Goal: Use online tool/utility

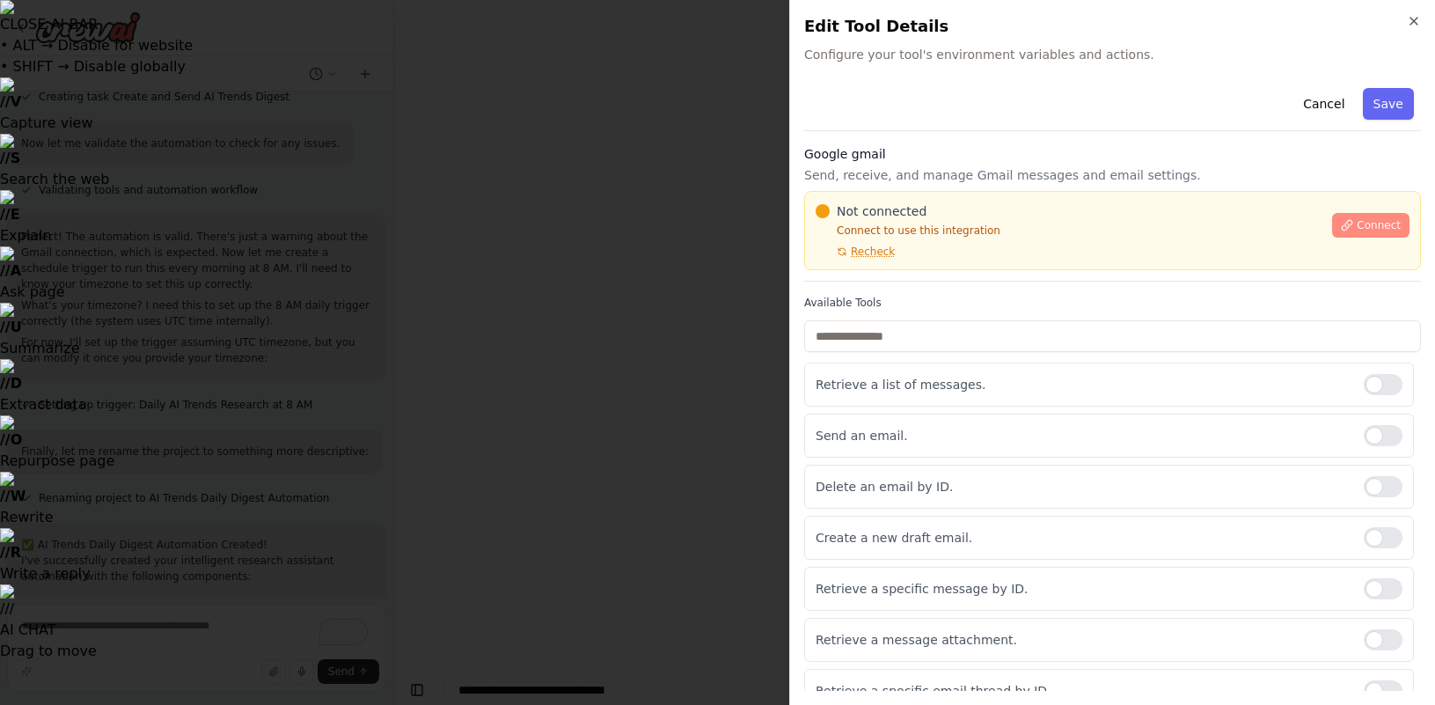
click at [1349, 227] on icon at bounding box center [1348, 225] width 10 height 10
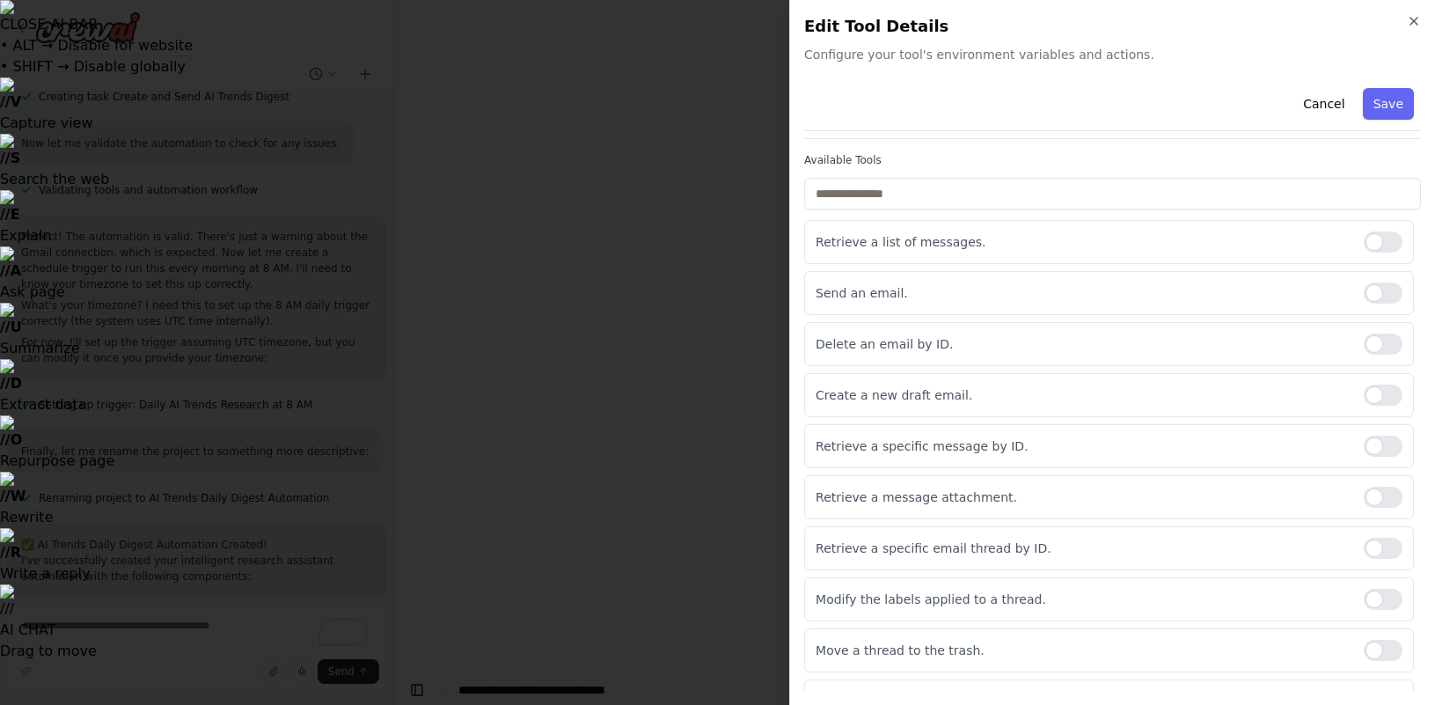
scroll to position [136, 0]
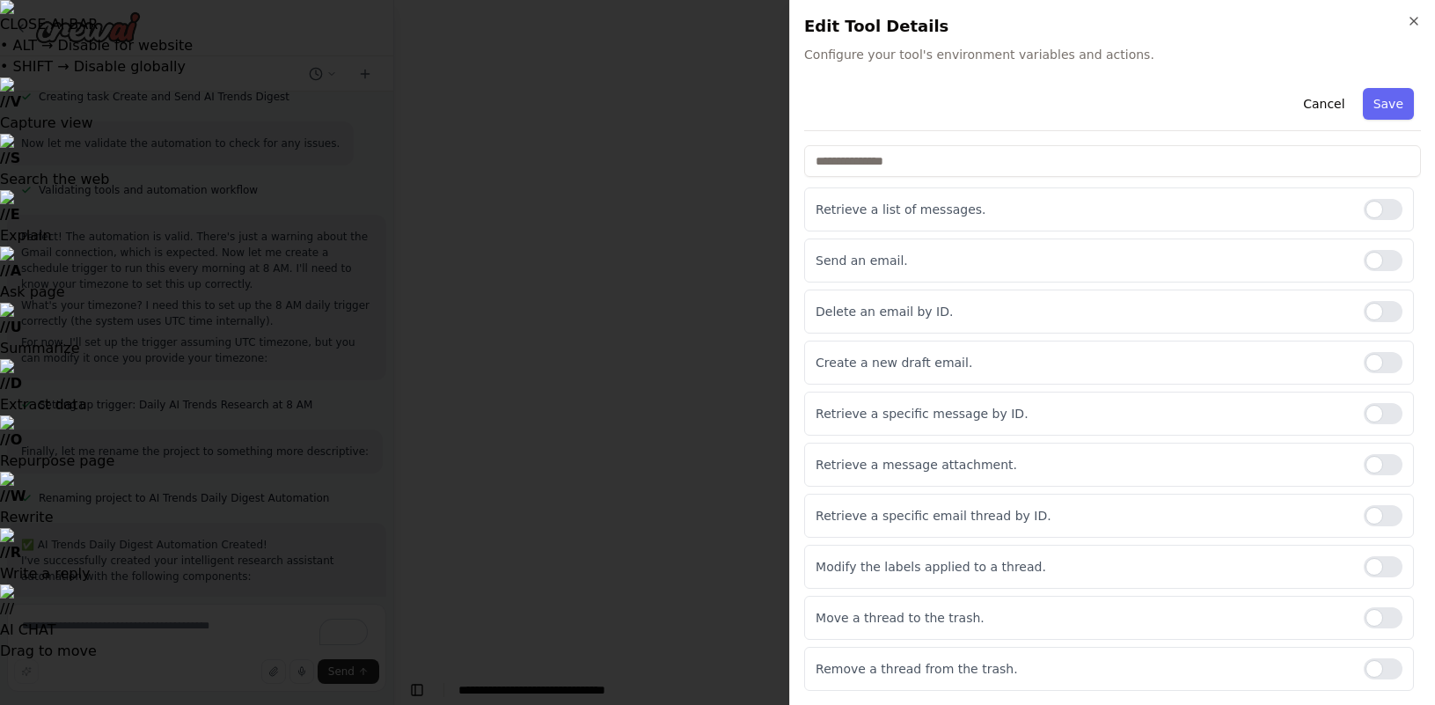
click at [1393, 120] on div "Cancel Save" at bounding box center [1112, 106] width 617 height 50
click at [1393, 114] on button "Save" at bounding box center [1388, 104] width 51 height 32
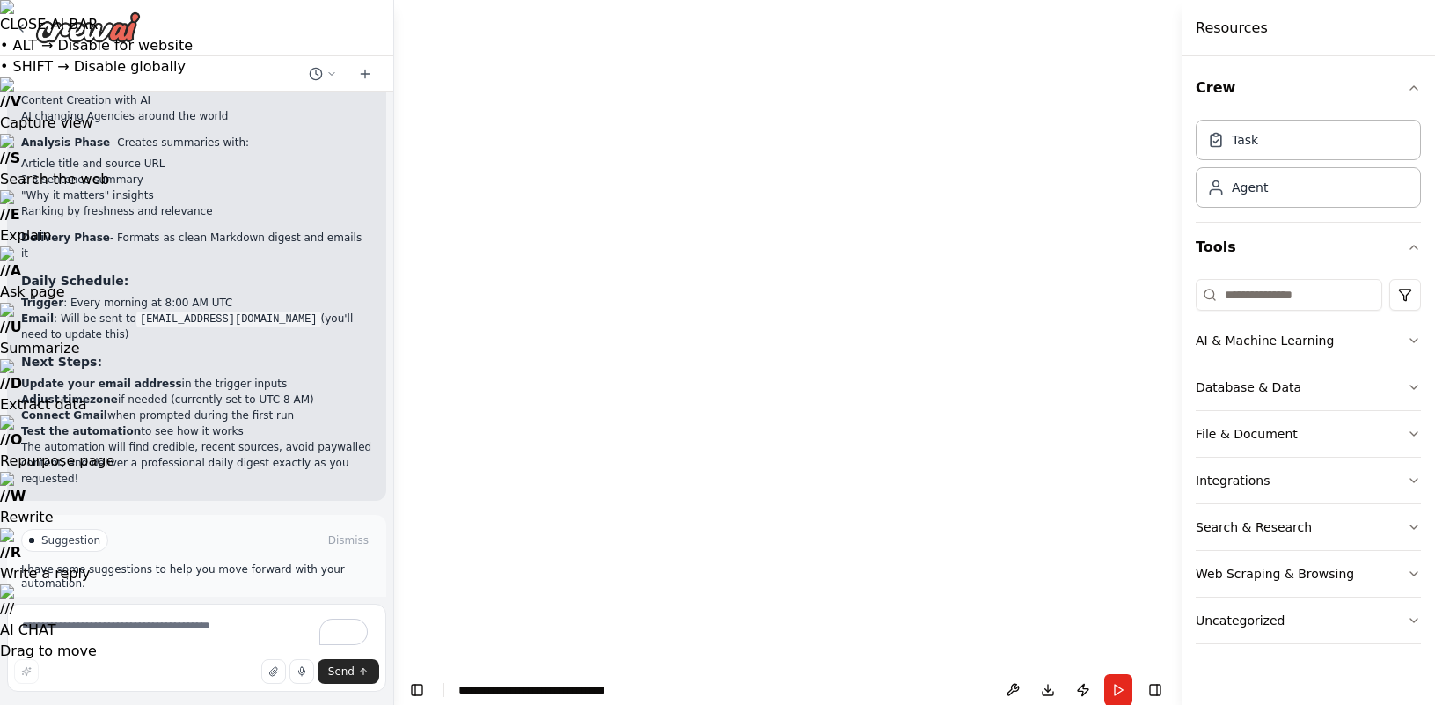
scroll to position [2042, 0]
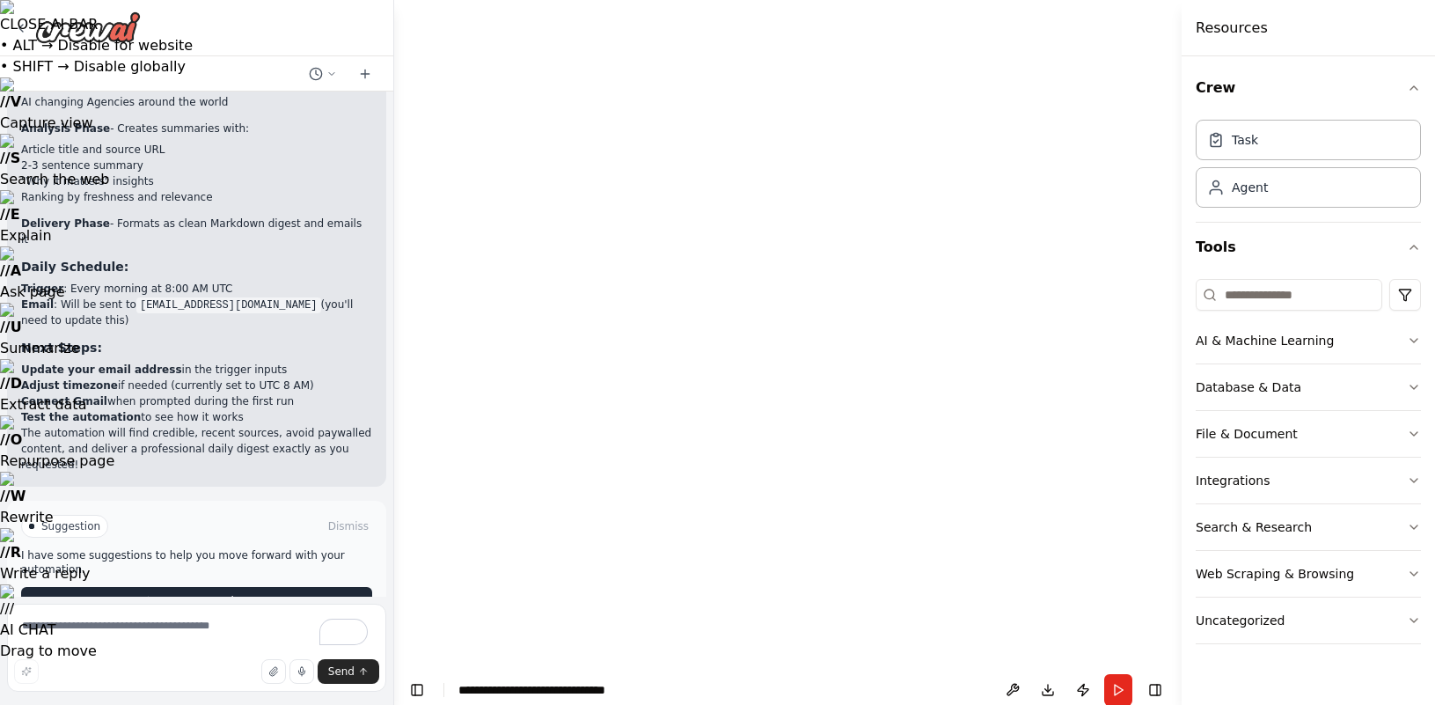
click at [247, 587] on button "Run Automation" at bounding box center [196, 601] width 351 height 28
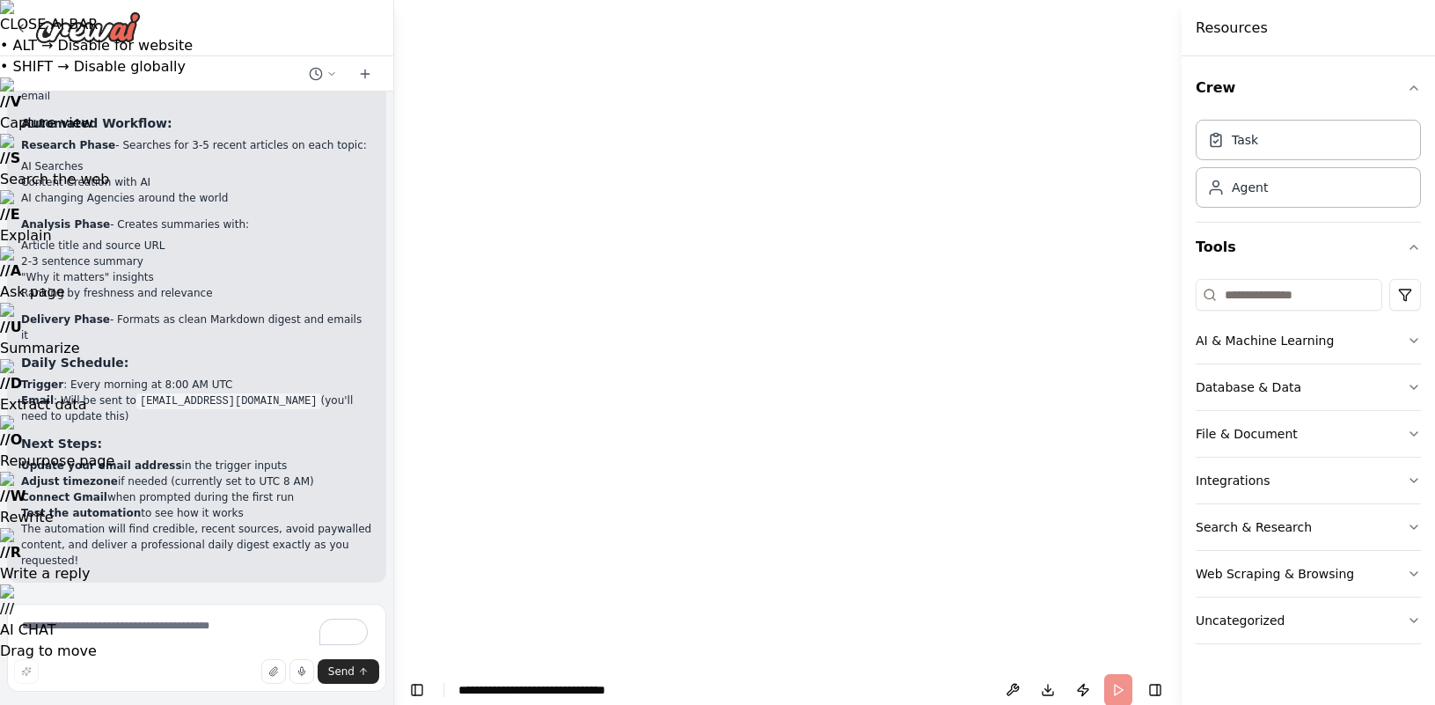
scroll to position [1900, 0]
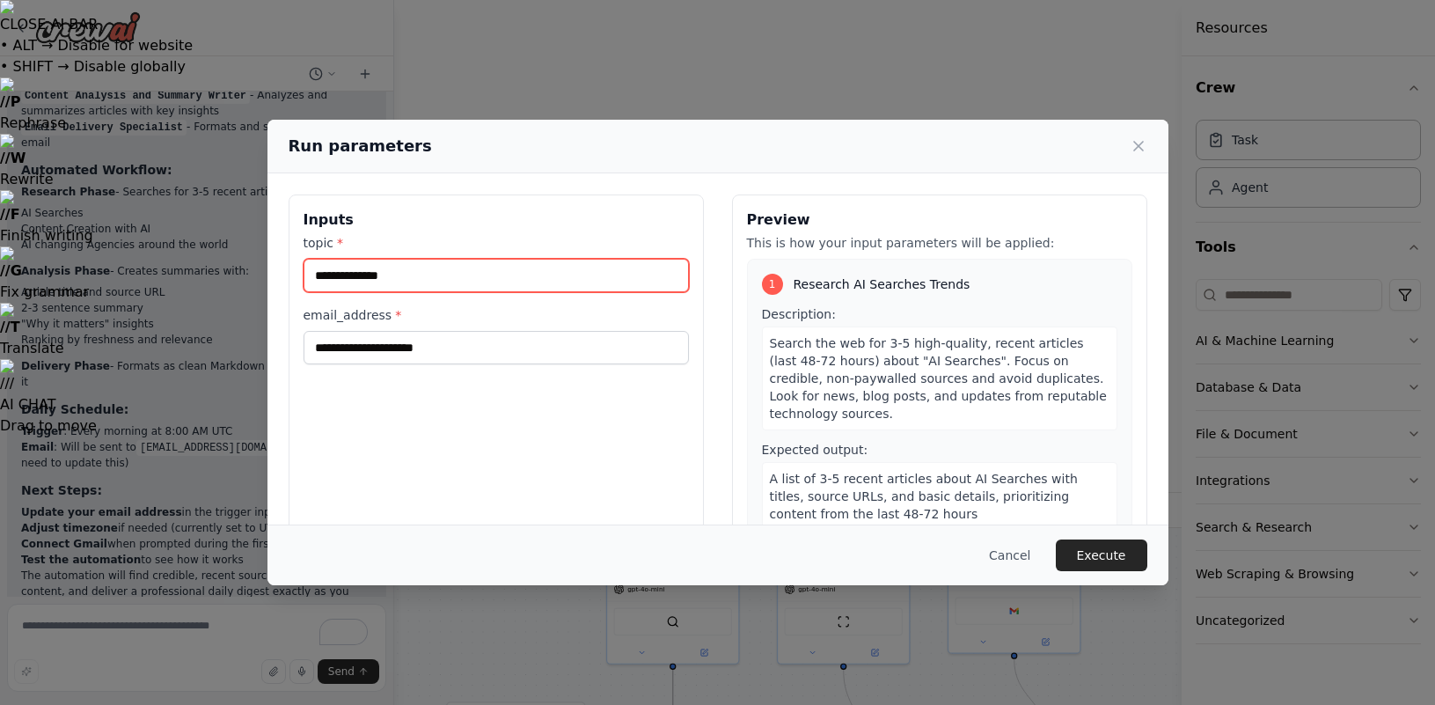
click at [411, 274] on input "topic *" at bounding box center [496, 275] width 385 height 33
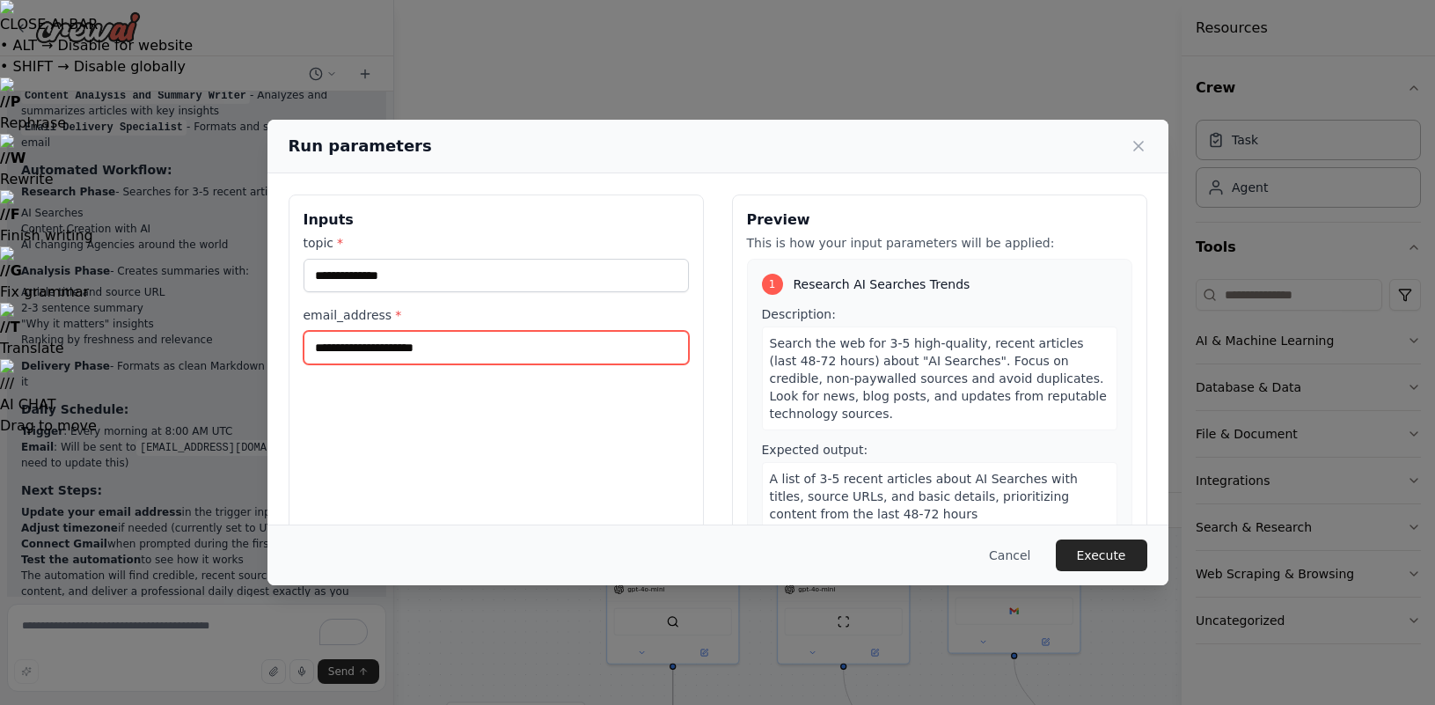
click at [390, 348] on input "email_address *" at bounding box center [496, 347] width 385 height 33
type input "**********"
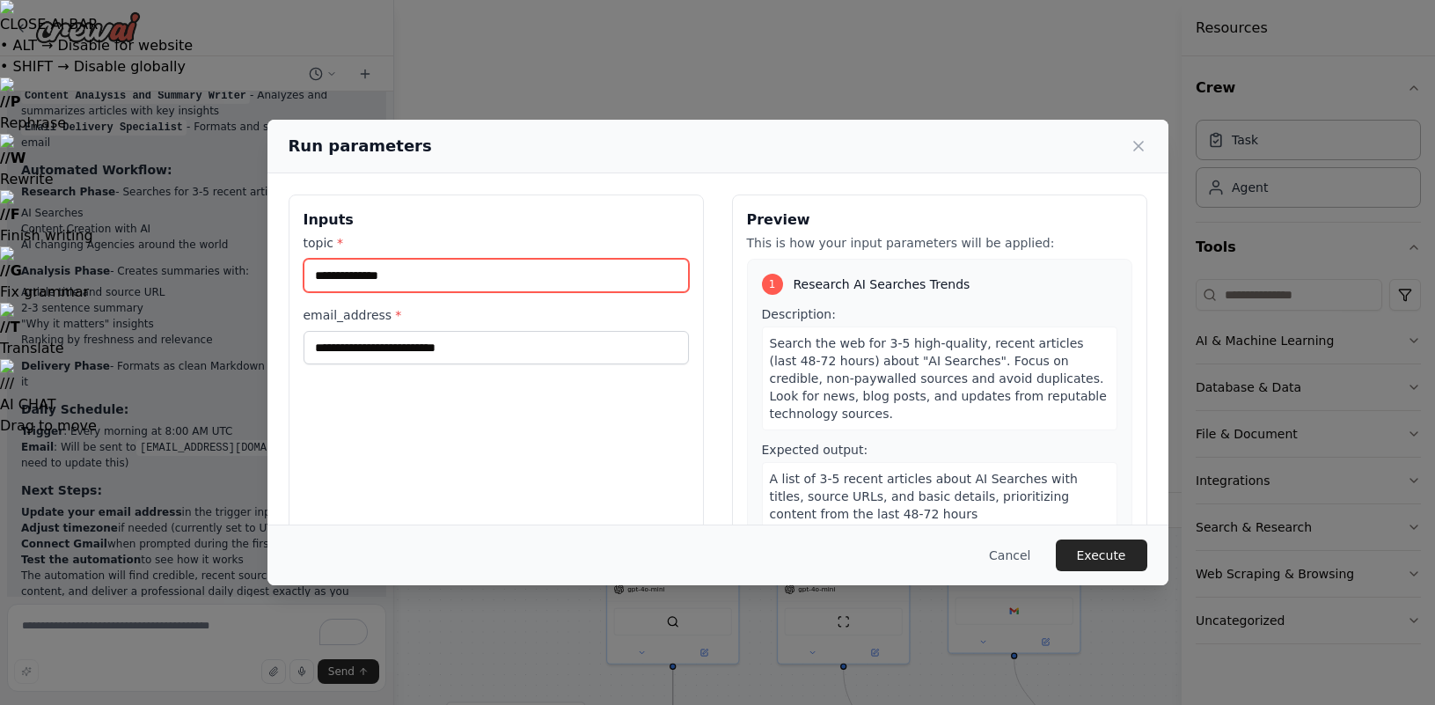
click at [426, 289] on input "topic *" at bounding box center [496, 275] width 385 height 33
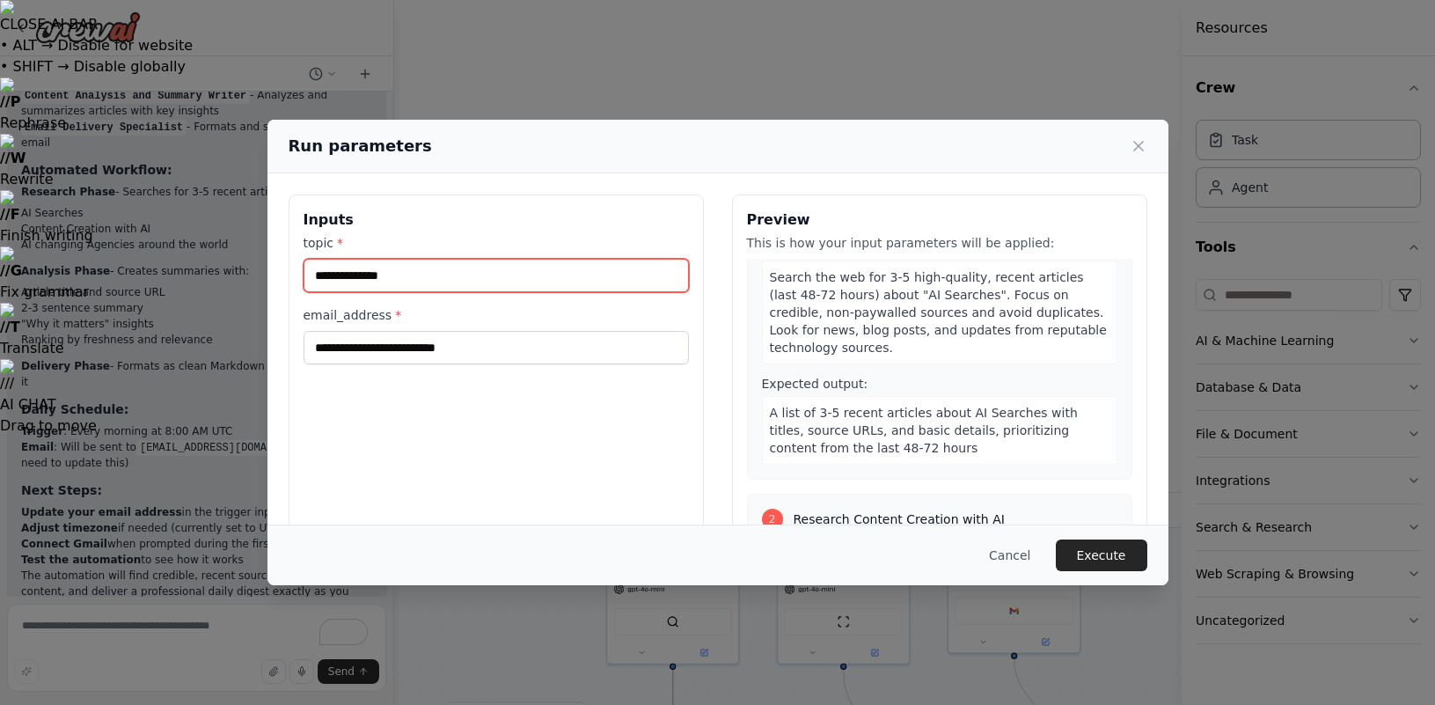
scroll to position [10, 0]
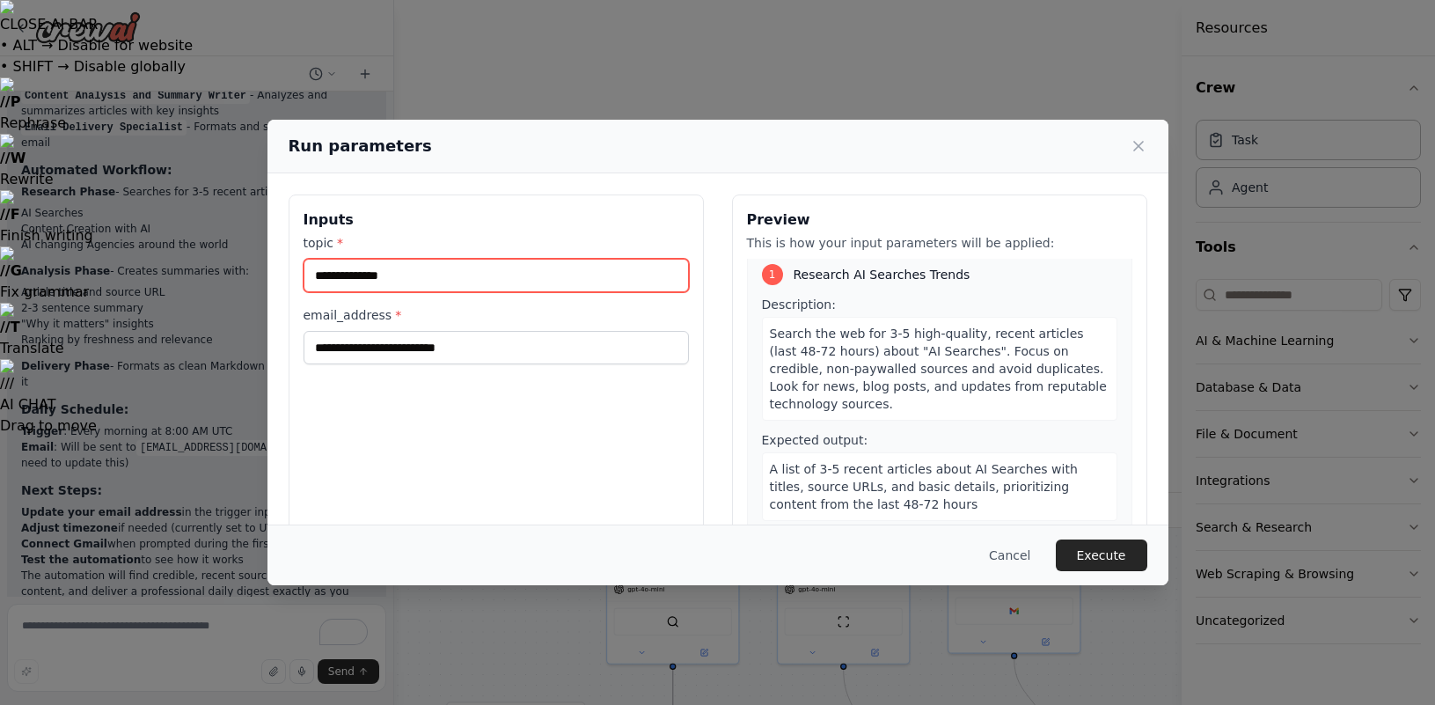
click at [506, 274] on input "topic *" at bounding box center [496, 275] width 385 height 33
type input "**********"
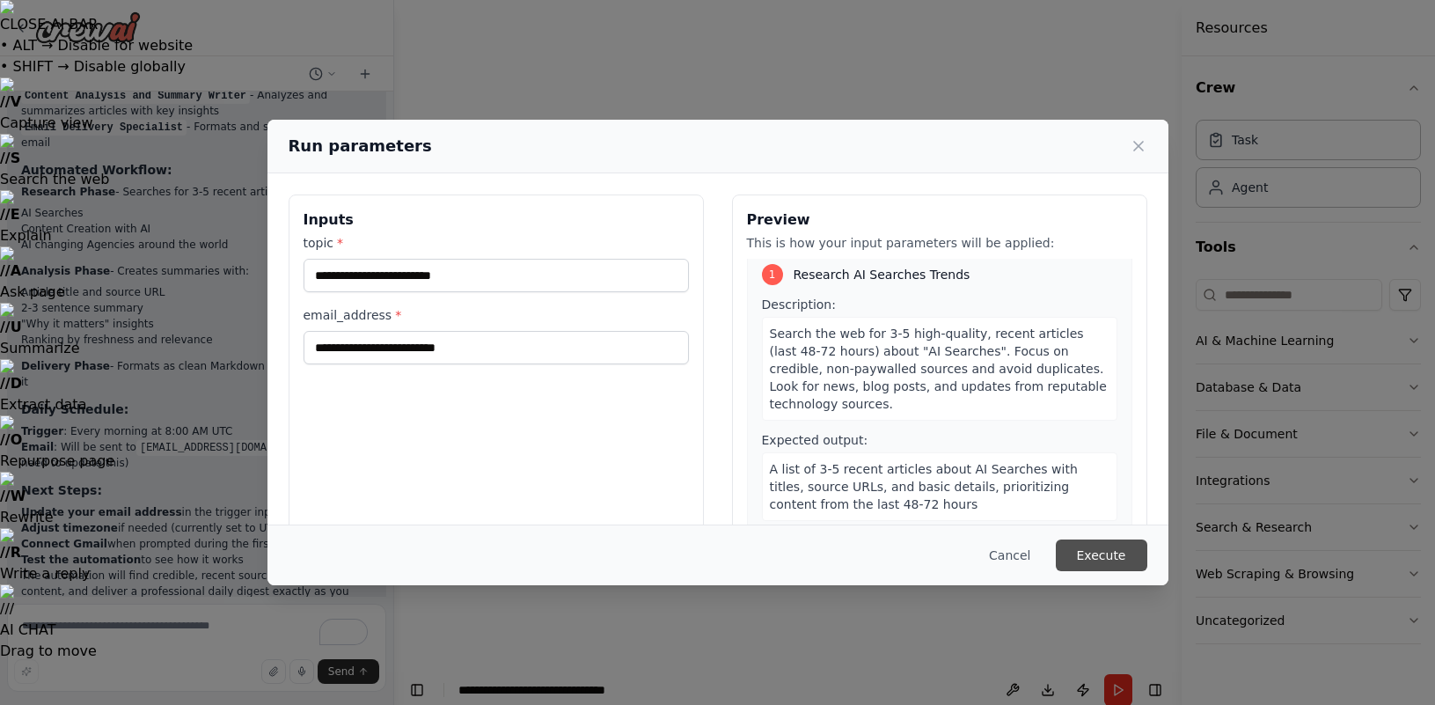
click at [1106, 566] on button "Execute" at bounding box center [1102, 555] width 92 height 32
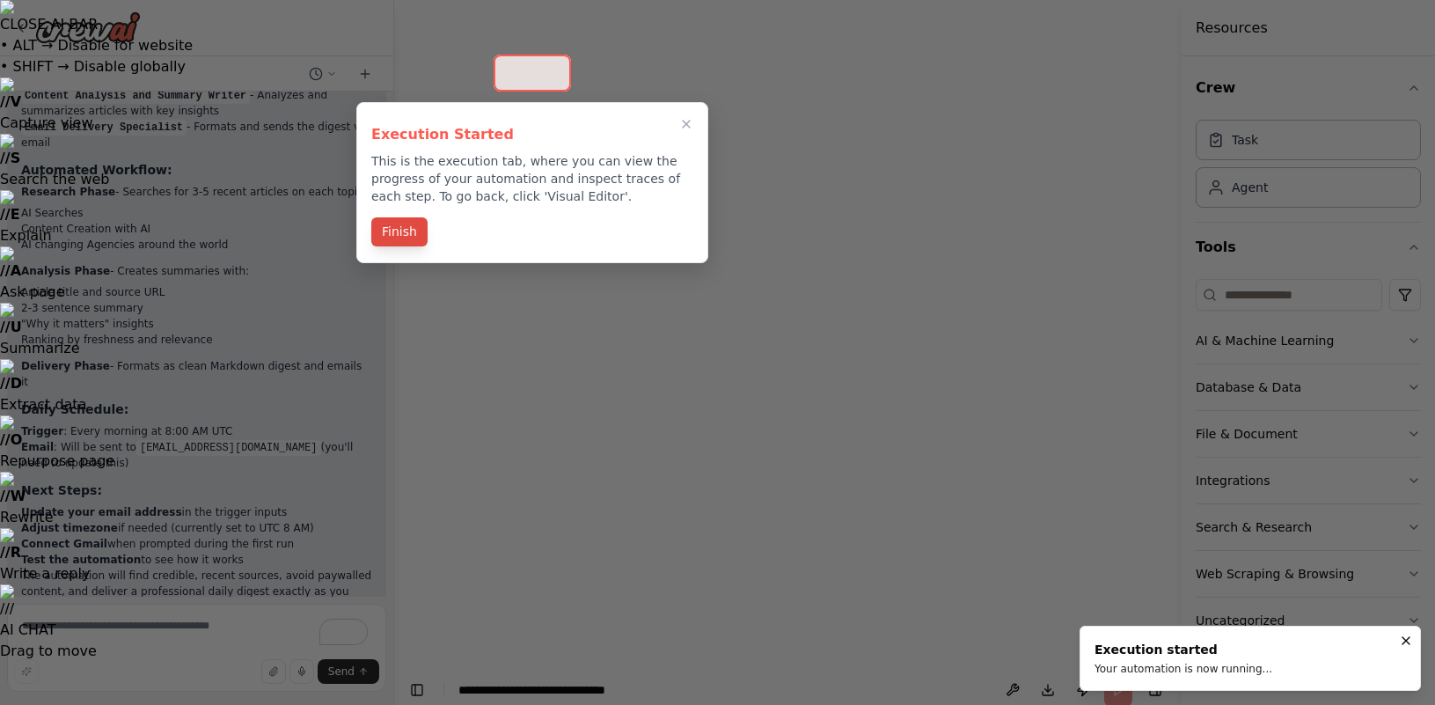
click at [421, 235] on button "Finish" at bounding box center [399, 231] width 56 height 29
